Goal: Find specific page/section: Find specific page/section

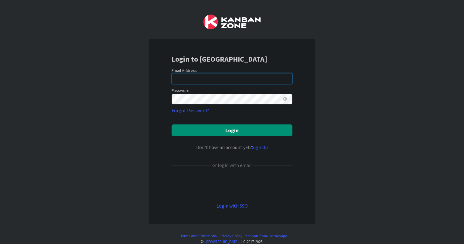
type input "[EMAIL_ADDRESS][DOMAIN_NAME]"
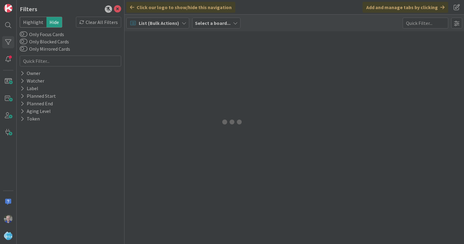
type input "coupon display"
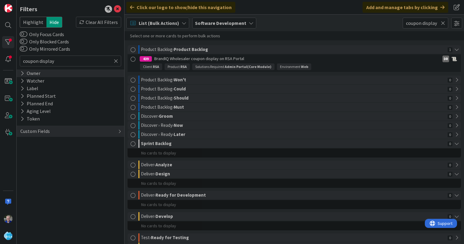
click at [22, 73] on icon at bounding box center [22, 73] width 4 height 5
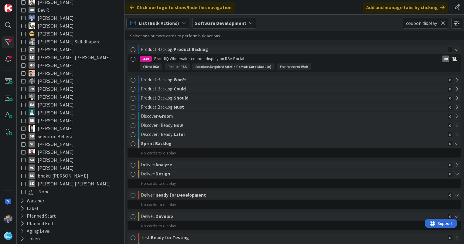
scroll to position [124, 0]
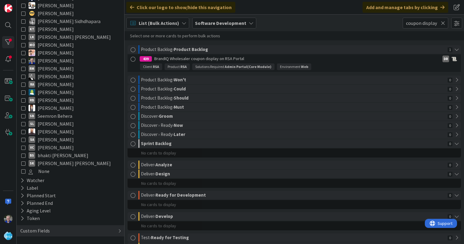
click at [22, 122] on icon at bounding box center [23, 124] width 4 height 4
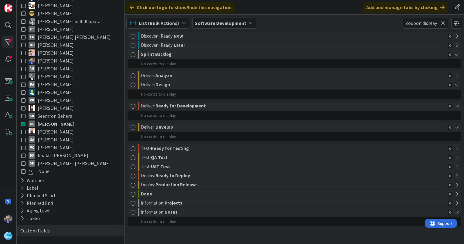
scroll to position [0, 0]
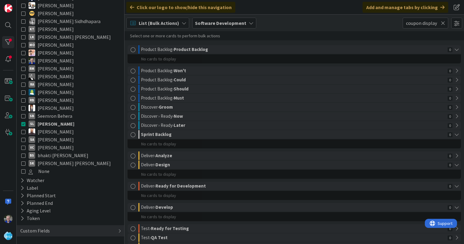
click at [22, 123] on icon at bounding box center [23, 124] width 4 height 4
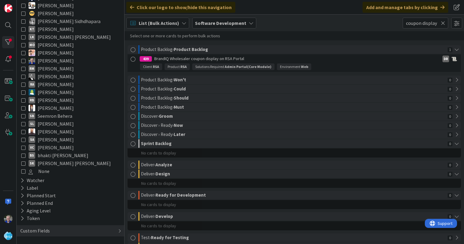
click at [23, 67] on icon at bounding box center [23, 68] width 4 height 4
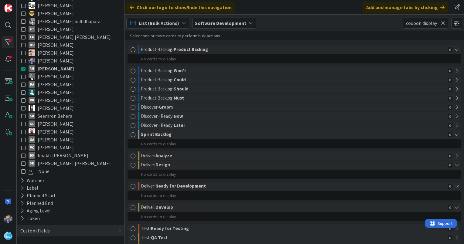
click at [23, 69] on icon at bounding box center [23, 68] width 4 height 4
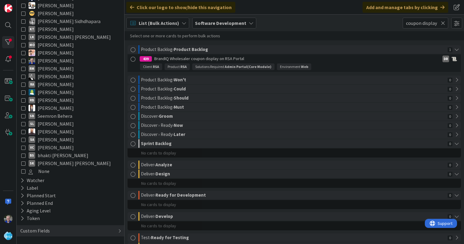
click at [23, 90] on icon at bounding box center [23, 92] width 4 height 4
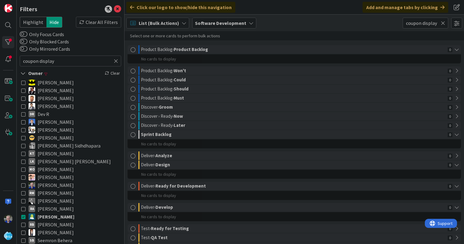
click at [114, 61] on icon at bounding box center [116, 60] width 4 height 5
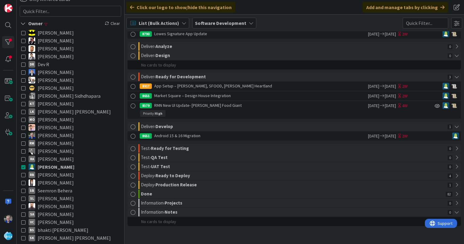
scroll to position [61, 0]
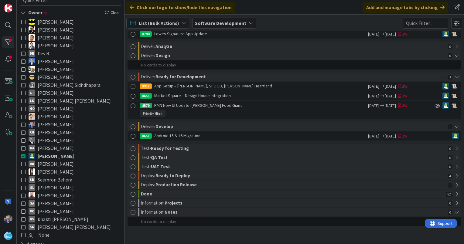
click at [24, 154] on icon at bounding box center [23, 156] width 4 height 4
click at [23, 171] on icon at bounding box center [23, 172] width 4 height 4
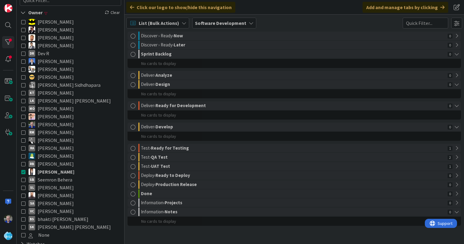
scroll to position [80, 0]
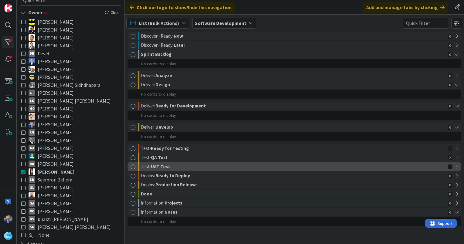
click at [176, 167] on div "Test › UAT Test" at bounding box center [293, 166] width 305 height 8
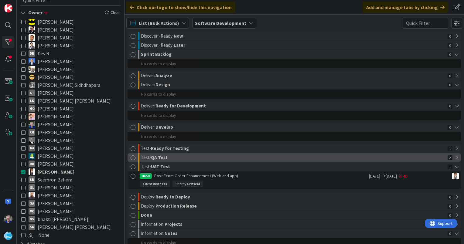
click at [180, 159] on div "Test › QA Test" at bounding box center [293, 157] width 305 height 8
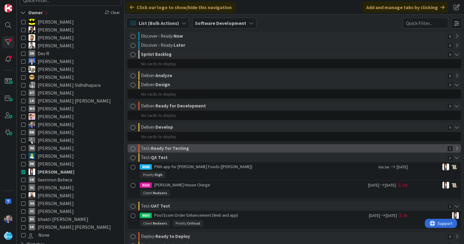
click at [186, 151] on div "Test › Ready for Testing" at bounding box center [293, 148] width 305 height 8
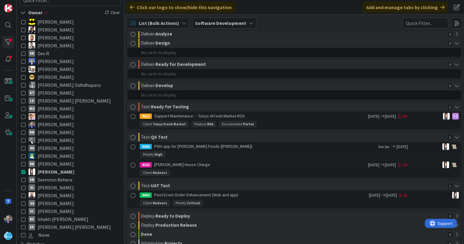
scroll to position [141, 0]
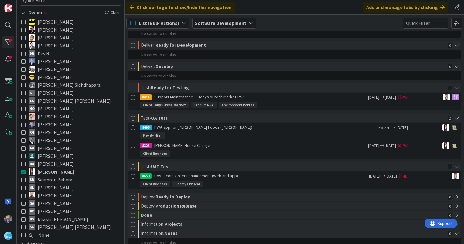
click at [23, 179] on icon at bounding box center [23, 179] width 4 height 4
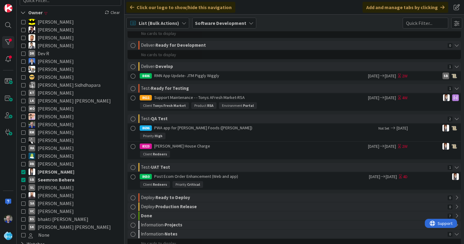
click at [23, 173] on icon at bounding box center [23, 172] width 4 height 4
